Goal: Find specific page/section: Find specific page/section

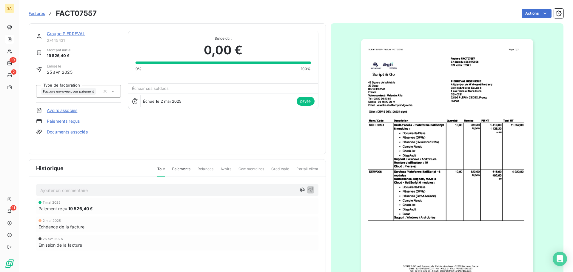
click at [38, 12] on span "Factures" at bounding box center [37, 13] width 16 height 5
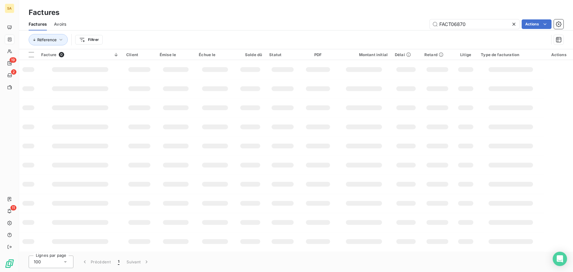
drag, startPoint x: 473, startPoint y: 23, endPoint x: 415, endPoint y: 25, distance: 58.5
click at [415, 25] on div "FACT06870 Actions" at bounding box center [318, 24] width 490 height 10
type input "FACT07908"
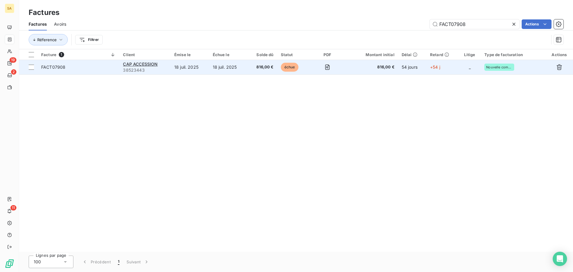
click at [105, 65] on span "FACT07908" at bounding box center [78, 67] width 75 height 6
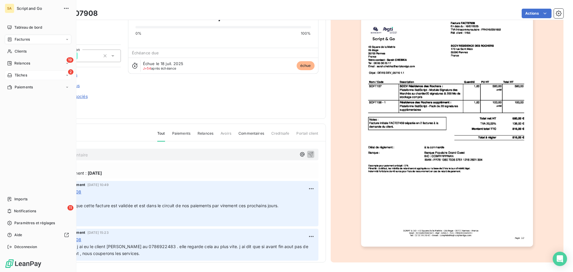
click at [19, 74] on span "Tâches" at bounding box center [21, 75] width 13 height 5
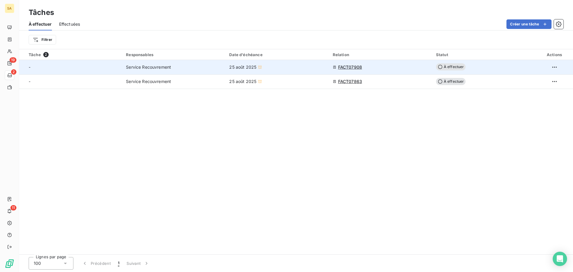
click at [346, 66] on span "FACT07908" at bounding box center [350, 67] width 24 height 6
